Goal: Check status: Check status

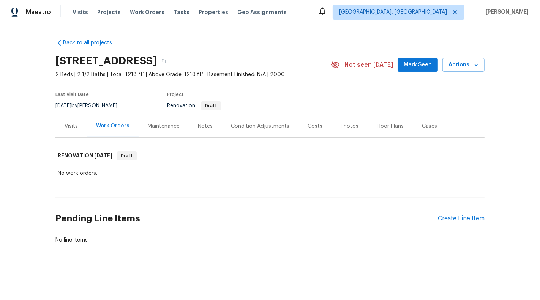
click at [69, 126] on div "Visits" at bounding box center [71, 127] width 13 height 8
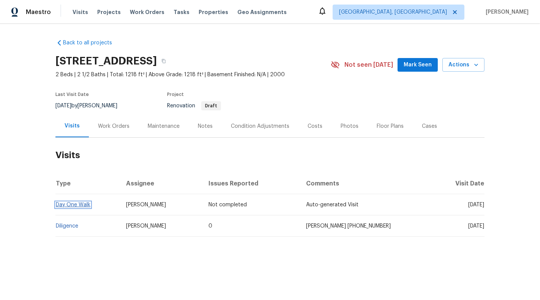
click at [66, 205] on link "Day One Walk" at bounding box center [73, 204] width 35 height 5
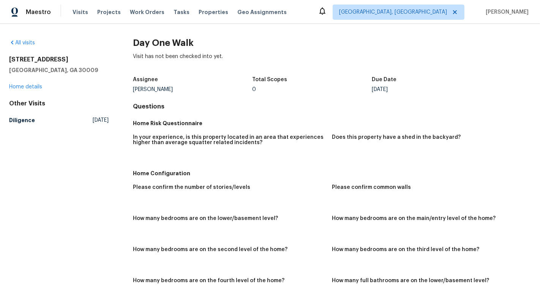
drag, startPoint x: 371, startPoint y: 91, endPoint x: 406, endPoint y: 91, distance: 34.5
click at [406, 91] on div "Assignee Tyler Payne Total Scopes 0 Due Date Tue, Oct 21" at bounding box center [332, 84] width 398 height 24
click at [392, 92] on div "Assignee Tyler Payne Total Scopes 0 Due Date Tue, Oct 21" at bounding box center [332, 84] width 398 height 24
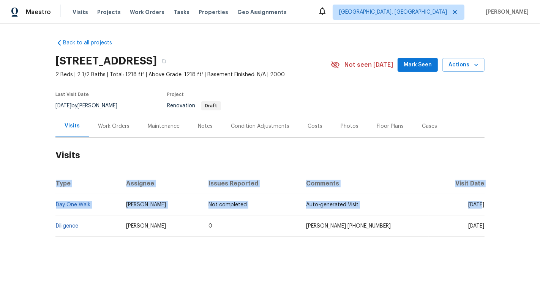
drag, startPoint x: 456, startPoint y: 205, endPoint x: 497, endPoint y: 205, distance: 41.0
click at [497, 205] on div "Back to all projects 1205 Kilmington Ct, Alpharetta, GA 30009 2 Beds | 2 1/2 Ba…" at bounding box center [270, 156] width 540 height 264
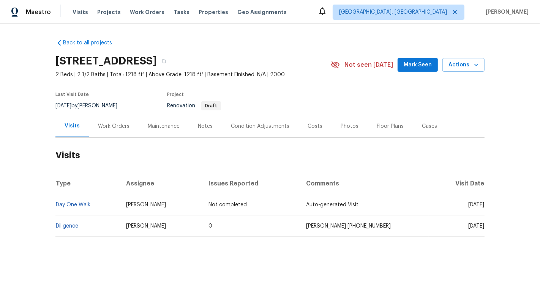
click at [90, 288] on html "Maestro Visits Projects Work Orders Tasks Properties Geo Assignments Albuquerqu…" at bounding box center [270, 144] width 540 height 288
click at [70, 207] on link "Day One Walk" at bounding box center [73, 204] width 35 height 5
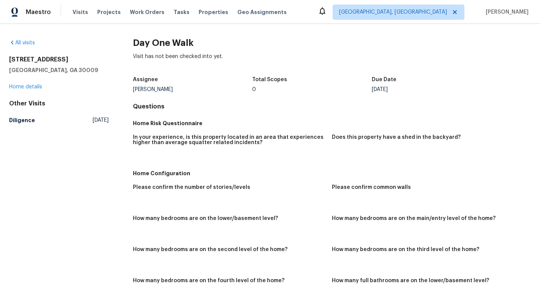
click at [381, 92] on div "Tue, Oct 21" at bounding box center [430, 89] width 119 height 5
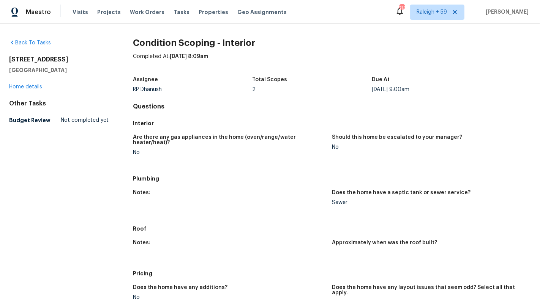
drag, startPoint x: 8, startPoint y: 56, endPoint x: 71, endPoint y: 56, distance: 63.0
click at [71, 56] on div "Back To Tasks 2808 Peachtree Ln Pantego, TX 76013 Home details Other Tasks Budg…" at bounding box center [270, 162] width 540 height 276
copy h2 "[STREET_ADDRESS]"
click at [17, 58] on h2 "[STREET_ADDRESS]" at bounding box center [58, 60] width 99 height 8
drag, startPoint x: 11, startPoint y: 58, endPoint x: 76, endPoint y: 58, distance: 64.5
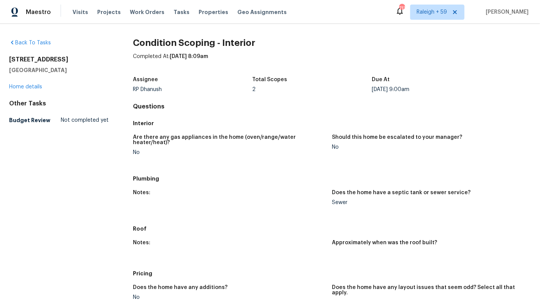
click at [76, 58] on h2 "[STREET_ADDRESS]" at bounding box center [58, 60] width 99 height 8
copy h2 "[STREET_ADDRESS]"
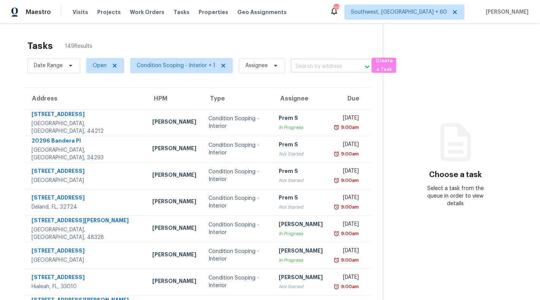
click at [316, 64] on input "text" at bounding box center [321, 67] width 60 height 12
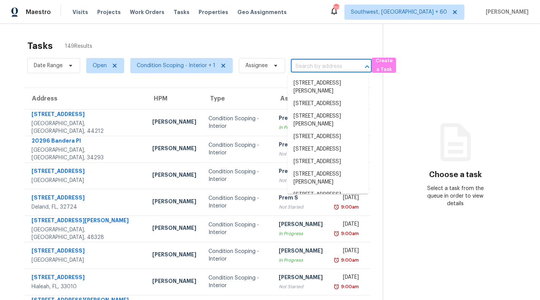
paste input "[STREET_ADDRESS]"
type input "[STREET_ADDRESS]"
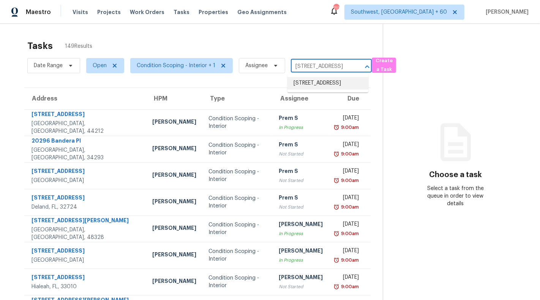
click at [324, 85] on li "[STREET_ADDRESS]" at bounding box center [327, 83] width 81 height 13
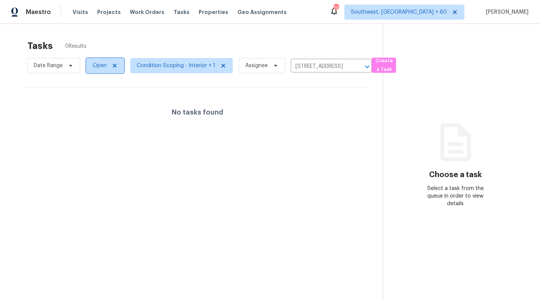
click at [118, 69] on span "Open" at bounding box center [105, 65] width 38 height 15
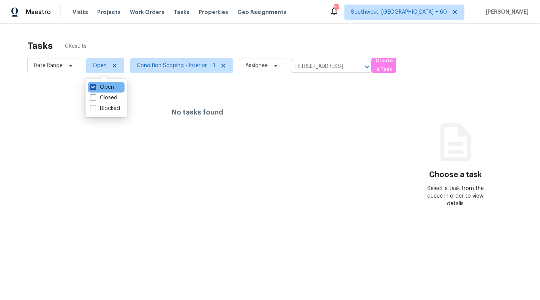
click at [93, 86] on span at bounding box center [93, 87] width 6 height 6
click at [93, 86] on input "Open" at bounding box center [92, 85] width 5 height 5
checkbox input "false"
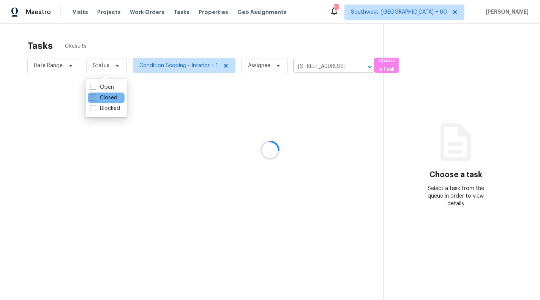
click at [93, 97] on span at bounding box center [93, 97] width 6 height 6
click at [93, 97] on input "Closed" at bounding box center [92, 96] width 5 height 5
checkbox input "true"
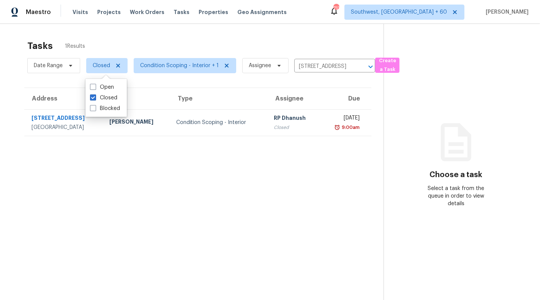
click at [335, 169] on section "Tasks 1 Results Date Range Closed Condition Scoping - Interior + 1 Assignee 280…" at bounding box center [197, 180] width 371 height 288
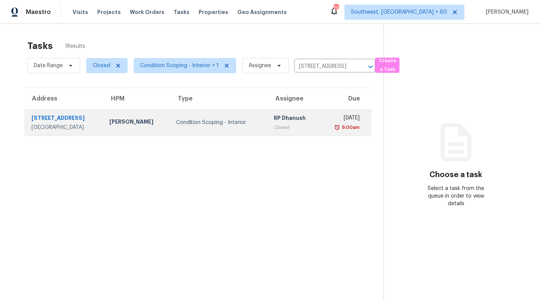
click at [326, 124] on div "9:00am" at bounding box center [342, 128] width 33 height 8
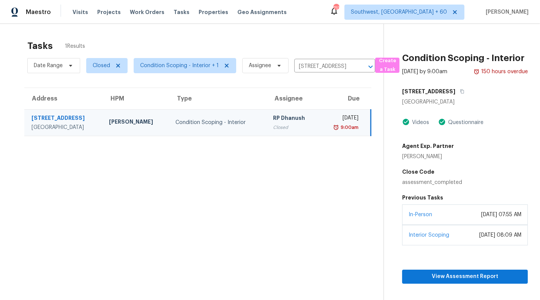
scroll to position [28, 0]
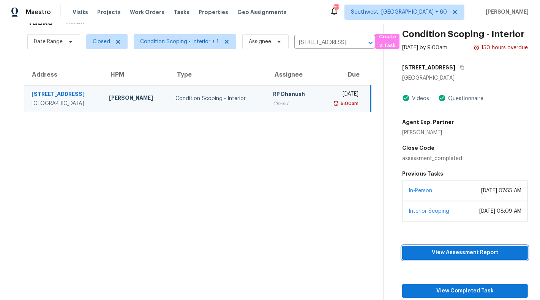
click at [472, 258] on span "View Assessment Report" at bounding box center [464, 252] width 113 height 9
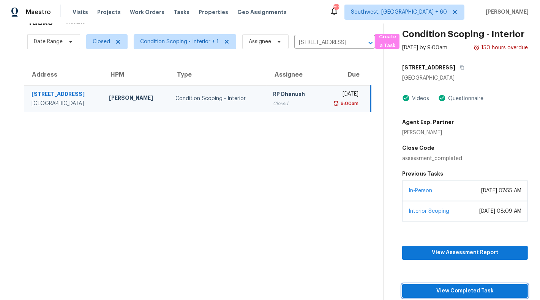
click at [471, 293] on span "View Completed Task" at bounding box center [464, 290] width 113 height 9
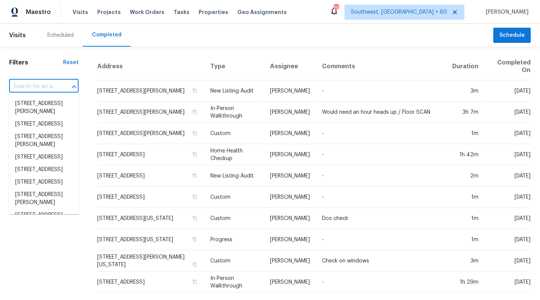
click at [29, 90] on input "text" at bounding box center [33, 87] width 48 height 12
paste input "[STREET_ADDRESS]"
type input "[STREET_ADDRESS]"
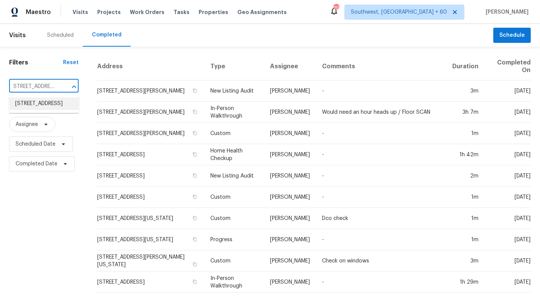
click at [35, 105] on li "[STREET_ADDRESS]" at bounding box center [44, 104] width 70 height 13
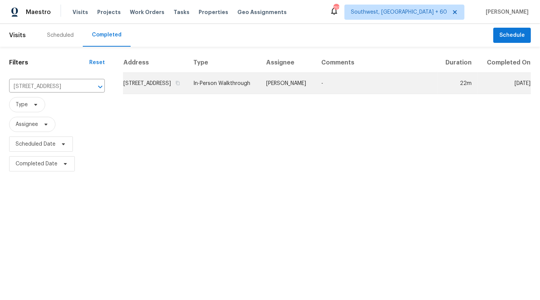
click at [260, 90] on td "In-Person Walkthrough" at bounding box center [223, 83] width 73 height 21
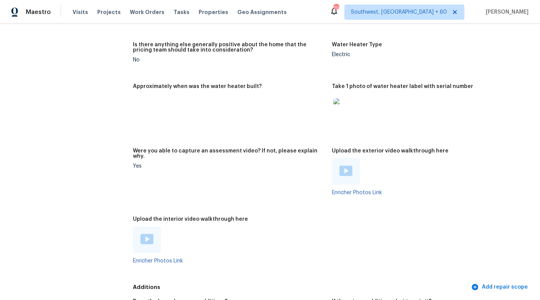
scroll to position [1416, 0]
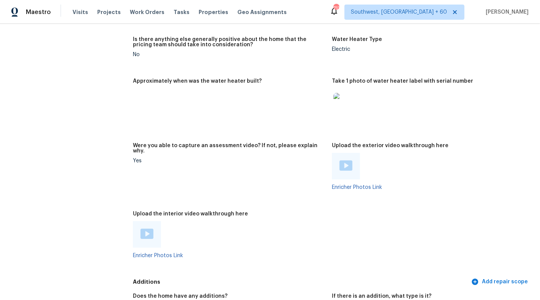
click at [147, 229] on img at bounding box center [146, 234] width 13 height 10
